Goal: Navigation & Orientation: Find specific page/section

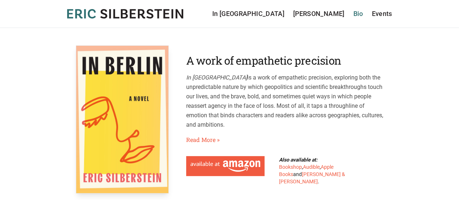
click at [358, 16] on link "Bio" at bounding box center [358, 14] width 10 height 10
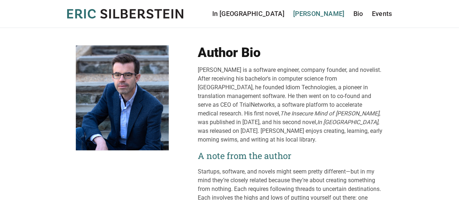
click at [324, 13] on link "[PERSON_NAME]" at bounding box center [318, 14] width 51 height 10
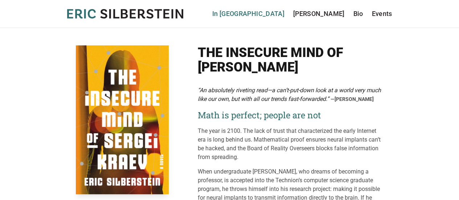
click at [284, 15] on link "In [GEOGRAPHIC_DATA]" at bounding box center [248, 14] width 72 height 10
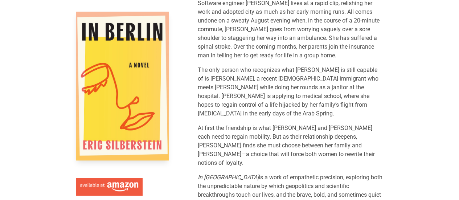
scroll to position [193, 0]
